Goal: Check status: Check status

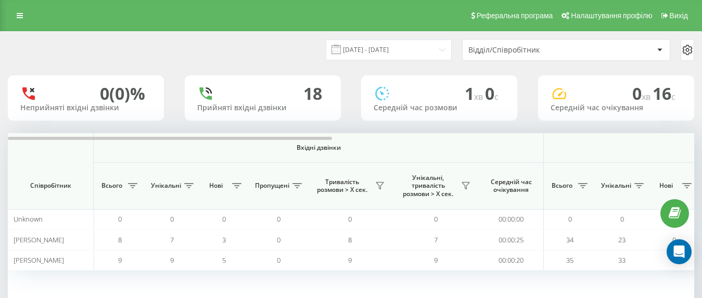
scroll to position [52, 0]
click at [428, 53] on input "[DATE] - [DATE]" at bounding box center [389, 50] width 126 height 20
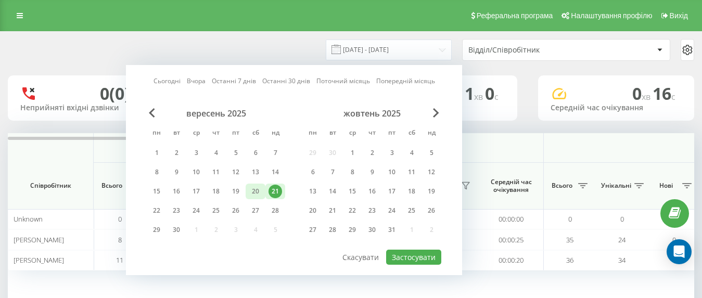
click at [254, 193] on div "20" at bounding box center [256, 192] width 14 height 14
click at [400, 256] on button "Застосувати" at bounding box center [413, 257] width 55 height 15
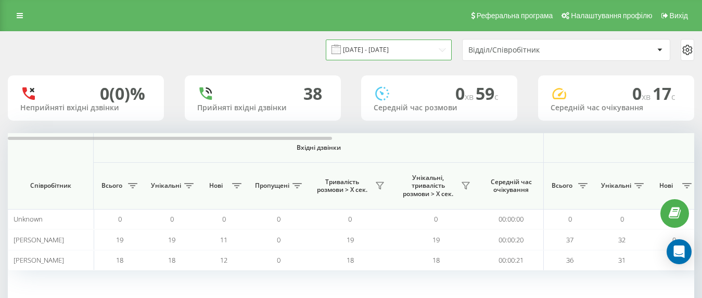
click at [388, 55] on input "20.09.2025 - 20.09.2025" at bounding box center [389, 50] width 126 height 20
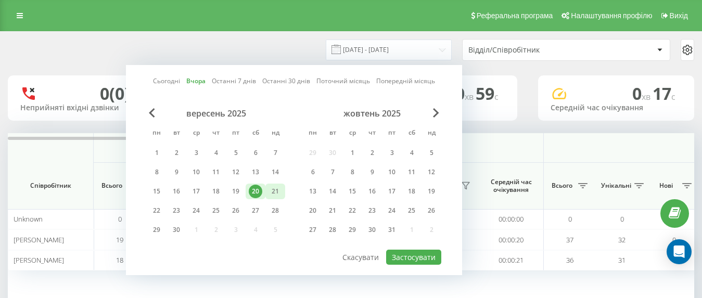
click at [276, 190] on div "21" at bounding box center [276, 192] width 14 height 14
click at [399, 260] on button "Застосувати" at bounding box center [413, 257] width 55 height 15
type input "[DATE] - [DATE]"
